Goal: Navigation & Orientation: Go to known website

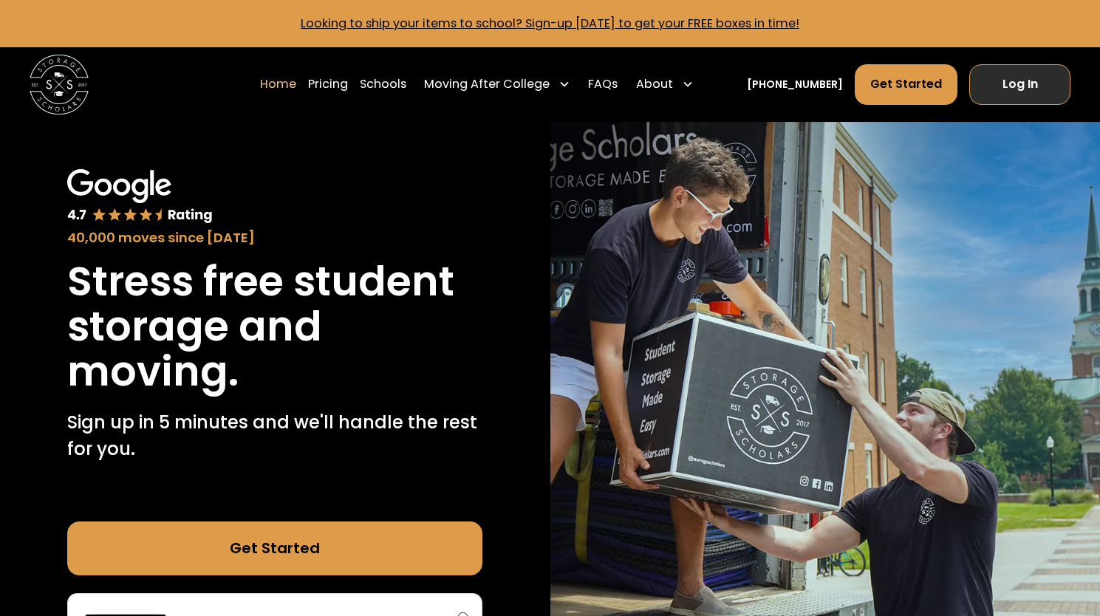
click at [1015, 91] on link "Log In" at bounding box center [1020, 84] width 101 height 40
click at [1035, 98] on link "Log In" at bounding box center [1020, 84] width 101 height 40
